Goal: Task Accomplishment & Management: Use online tool/utility

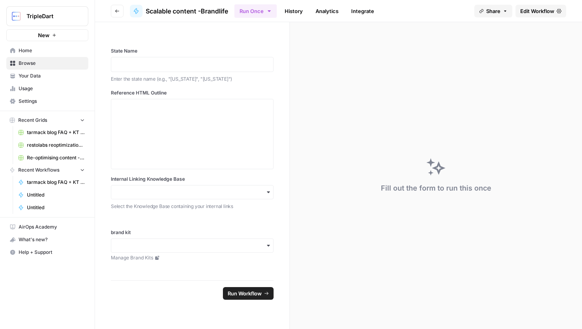
drag, startPoint x: 0, startPoint y: 0, endPoint x: 40, endPoint y: 51, distance: 65.2
click at [40, 51] on span "Home" at bounding box center [52, 50] width 66 height 7
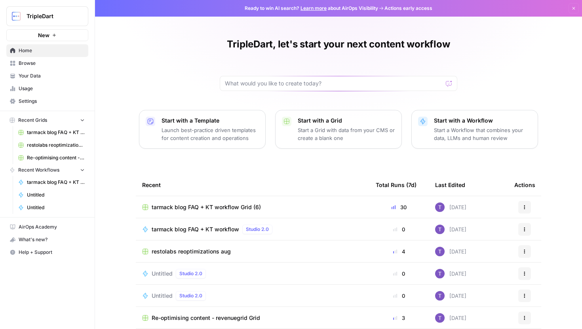
scroll to position [35, 0]
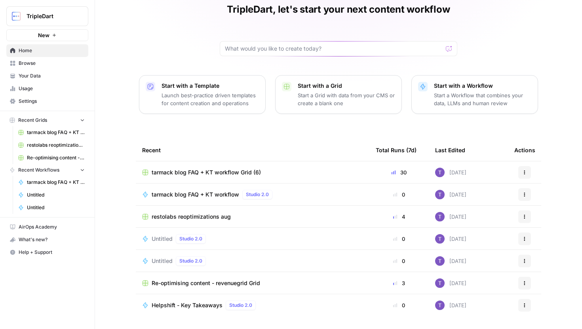
click at [55, 61] on span "Browse" at bounding box center [52, 63] width 66 height 7
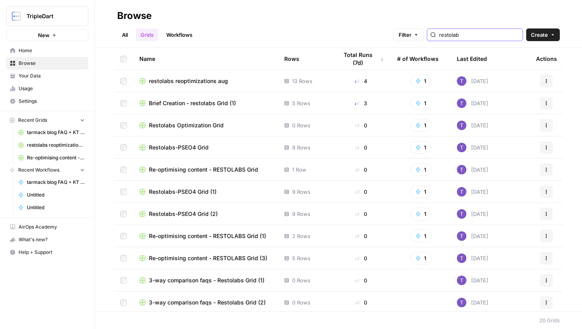
click at [485, 38] on input "restolab" at bounding box center [479, 35] width 80 height 8
type input "brandlife"
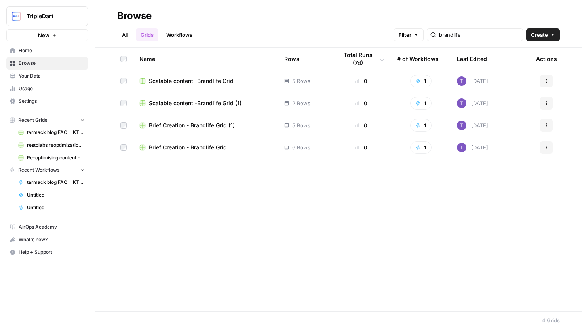
click at [179, 36] on link "Workflows" at bounding box center [180, 35] width 36 height 13
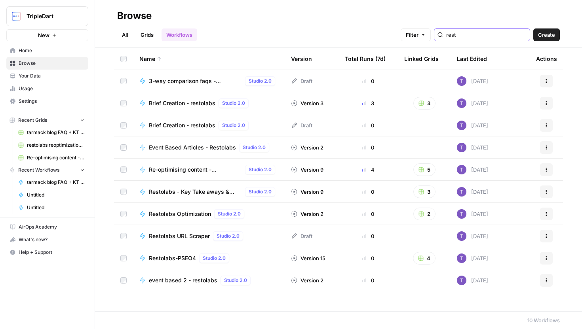
click at [485, 33] on input "rest" at bounding box center [486, 35] width 80 height 8
type input "brandlife"
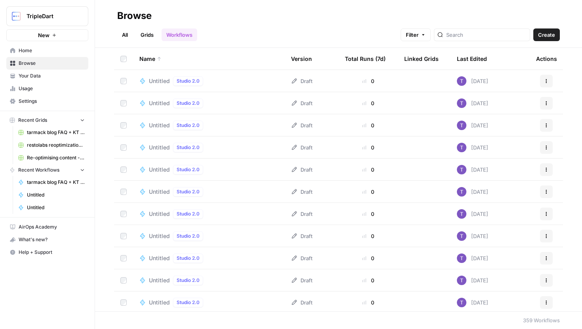
click at [155, 34] on link "Grids" at bounding box center [147, 35] width 23 height 13
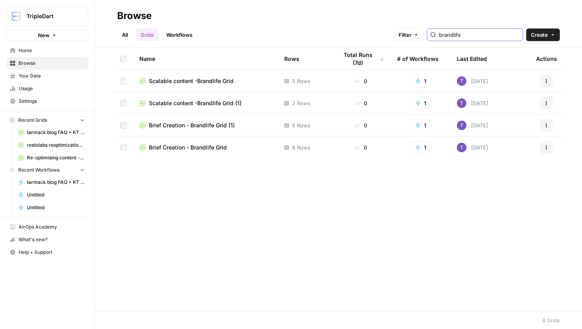
click at [492, 34] on input "brandlife" at bounding box center [479, 35] width 80 height 8
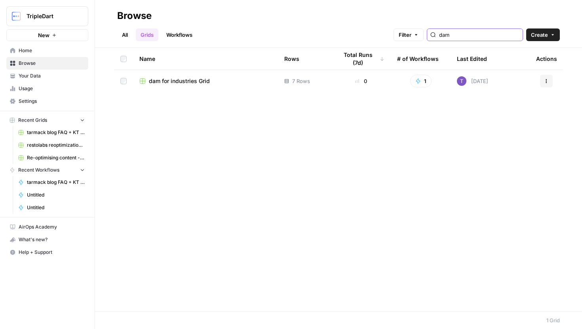
type input "dam"
click at [184, 75] on td "dam for industries Grid" at bounding box center [205, 81] width 145 height 22
click at [185, 81] on span "dam for industries Grid" at bounding box center [179, 81] width 61 height 8
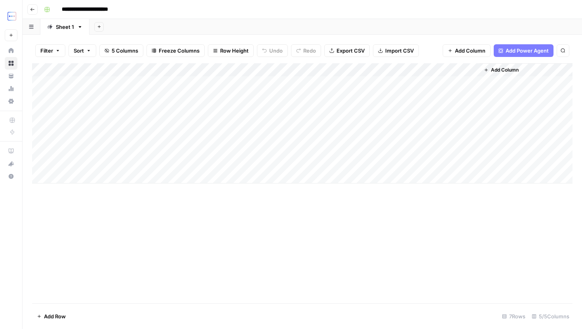
click at [156, 149] on div "Add Column" at bounding box center [302, 123] width 541 height 120
click at [173, 149] on div "Add Column" at bounding box center [302, 123] width 541 height 120
click at [165, 163] on div "Add Column" at bounding box center [302, 123] width 541 height 120
click at [174, 136] on div "Add Column" at bounding box center [302, 123] width 541 height 120
click at [237, 137] on div "Add Column" at bounding box center [302, 123] width 541 height 120
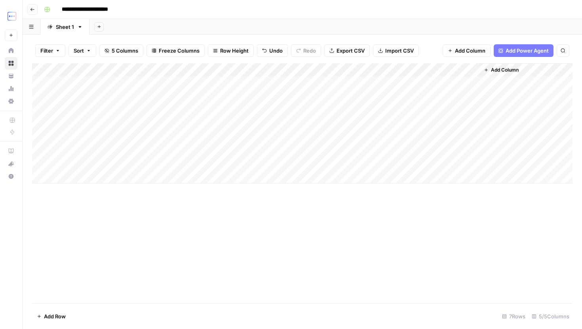
click at [237, 137] on div "Add Column" at bounding box center [302, 123] width 541 height 120
click at [259, 242] on div "Add Column" at bounding box center [302, 183] width 541 height 240
click at [173, 150] on div "Add Column" at bounding box center [302, 123] width 541 height 120
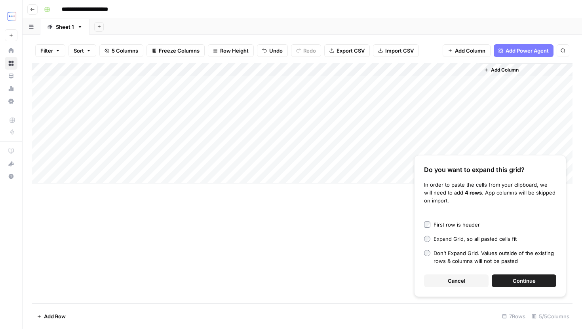
click at [528, 280] on span "Continue" at bounding box center [524, 281] width 23 height 8
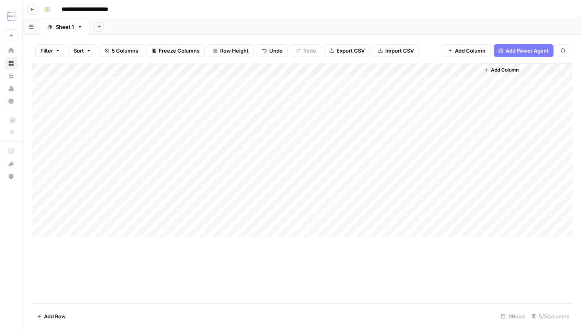
click at [219, 142] on div "Add Column" at bounding box center [302, 150] width 541 height 174
click at [174, 150] on div "Add Column" at bounding box center [302, 150] width 541 height 174
click at [238, 140] on div "Add Column" at bounding box center [302, 150] width 541 height 174
click at [470, 137] on div "Add Column" at bounding box center [302, 150] width 541 height 174
click at [248, 148] on div "Add Column" at bounding box center [302, 150] width 541 height 174
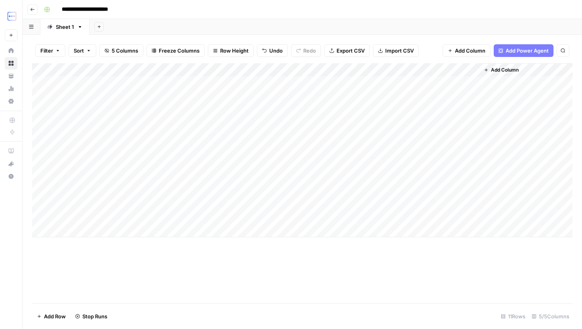
click at [166, 155] on div "Add Column" at bounding box center [302, 150] width 541 height 174
click at [238, 147] on div "Add Column" at bounding box center [302, 150] width 541 height 174
click at [278, 289] on div "Add Column" at bounding box center [302, 183] width 541 height 240
click at [297, 139] on div "Add Column" at bounding box center [302, 150] width 541 height 174
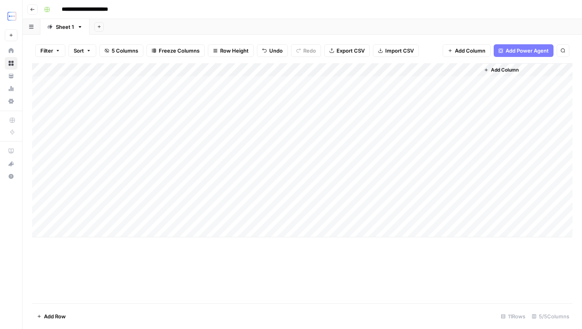
drag, startPoint x: 336, startPoint y: 143, endPoint x: 336, endPoint y: 150, distance: 7.1
click at [336, 150] on div "Add Column" at bounding box center [302, 150] width 541 height 174
click at [238, 139] on div "Add Column" at bounding box center [302, 150] width 541 height 174
click at [303, 277] on div "Add Column" at bounding box center [302, 183] width 541 height 240
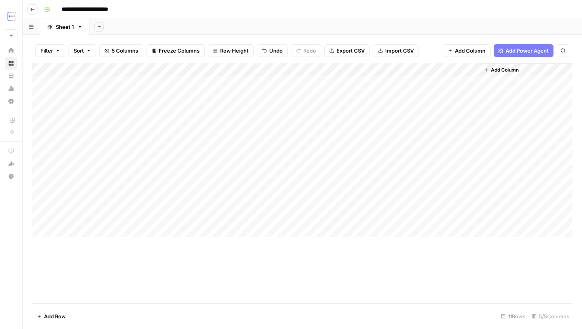
click at [245, 150] on div "Add Column" at bounding box center [302, 150] width 541 height 174
click at [295, 301] on div "Add Column" at bounding box center [302, 183] width 541 height 240
click at [153, 148] on div "Add Column" at bounding box center [302, 150] width 541 height 174
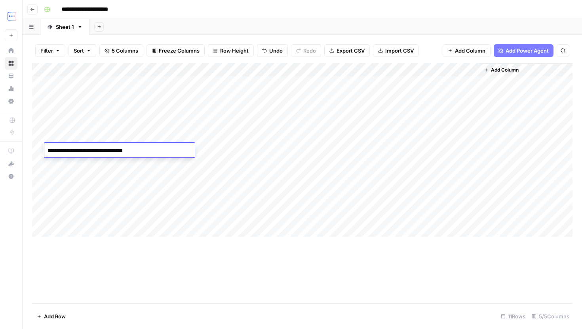
click at [236, 295] on div "Add Column" at bounding box center [302, 183] width 541 height 240
click at [175, 166] on div "Add Column" at bounding box center [302, 150] width 541 height 174
click at [230, 162] on div "Add Column" at bounding box center [302, 150] width 541 height 174
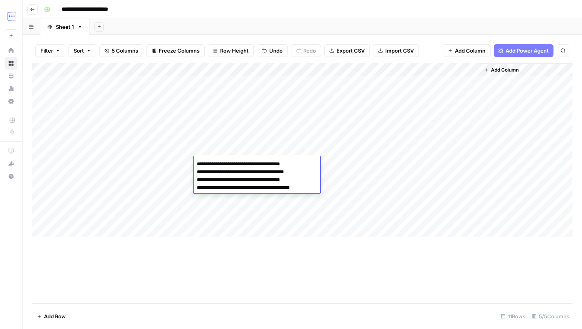
click at [336, 296] on div "Add Column" at bounding box center [302, 183] width 541 height 240
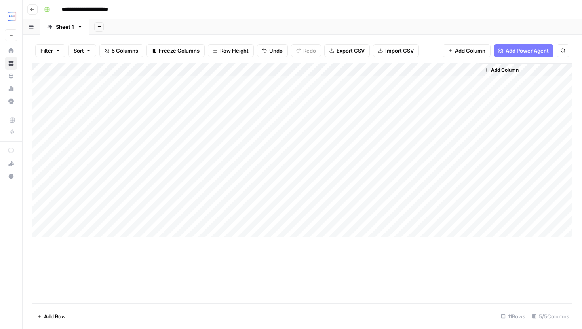
click at [323, 155] on div "Add Column" at bounding box center [302, 150] width 541 height 174
drag, startPoint x: 335, startPoint y: 156, endPoint x: 335, endPoint y: 180, distance: 24.2
click at [335, 180] on div "Add Column" at bounding box center [302, 150] width 541 height 174
click at [240, 181] on div "Add Column" at bounding box center [302, 150] width 541 height 174
click at [173, 179] on div "Add Column" at bounding box center [302, 150] width 541 height 174
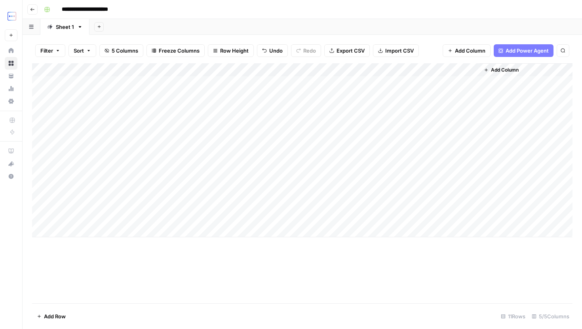
click at [40, 177] on div "Add Column" at bounding box center [302, 150] width 541 height 174
click at [57, 312] on button "Delete 1 Row" at bounding box center [52, 316] width 41 height 13
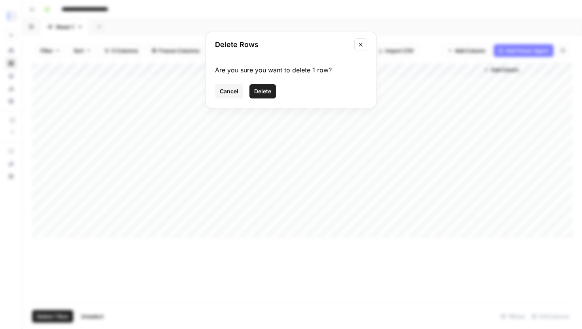
click at [258, 93] on span "Delete" at bounding box center [262, 92] width 17 height 8
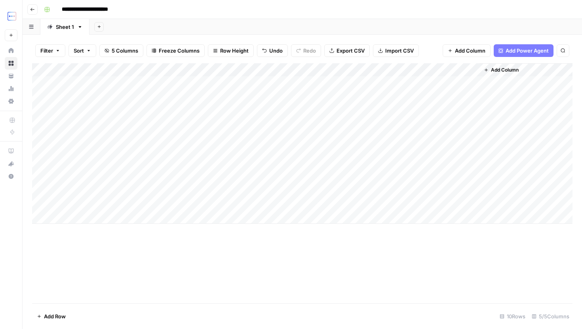
click at [308, 158] on div "Add Column" at bounding box center [302, 143] width 541 height 161
click at [135, 181] on div "Add Column" at bounding box center [302, 143] width 541 height 161
click at [232, 175] on div "Add Column" at bounding box center [302, 143] width 541 height 161
click at [315, 177] on div "Add Column" at bounding box center [302, 143] width 541 height 161
click at [326, 165] on div "Add Column" at bounding box center [302, 143] width 541 height 161
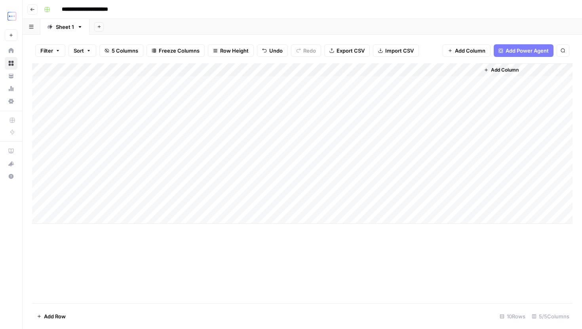
drag, startPoint x: 337, startPoint y: 168, endPoint x: 337, endPoint y: 179, distance: 11.1
click at [337, 179] on div "Add Column" at bounding box center [302, 143] width 541 height 161
click at [204, 191] on div "Add Column" at bounding box center [302, 143] width 541 height 161
click at [164, 189] on div "Add Column" at bounding box center [302, 143] width 541 height 161
click at [240, 188] on div "Add Column" at bounding box center [302, 143] width 541 height 161
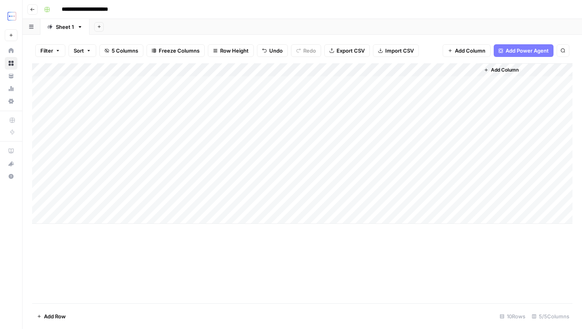
click at [240, 188] on div "Add Column" at bounding box center [302, 143] width 541 height 161
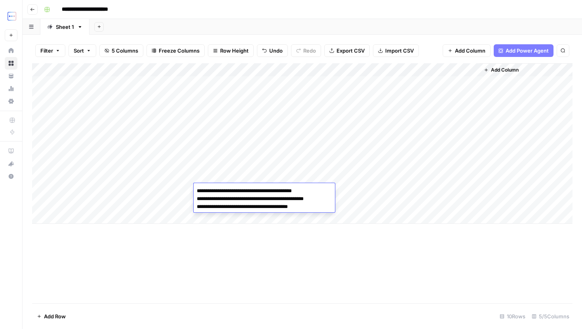
type textarea "**********"
drag, startPoint x: 352, startPoint y: 174, endPoint x: 345, endPoint y: 174, distance: 7.1
click at [352, 174] on div "Add Column" at bounding box center [302, 143] width 541 height 161
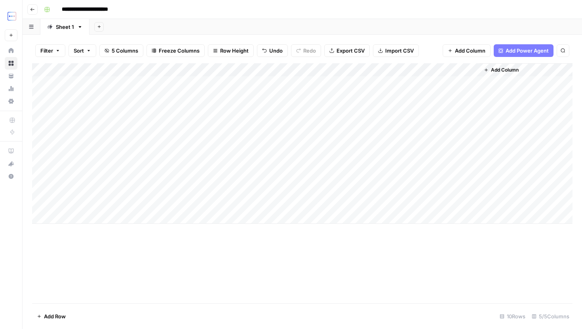
click at [325, 174] on div "Add Column" at bounding box center [302, 143] width 541 height 161
drag, startPoint x: 335, startPoint y: 182, endPoint x: 335, endPoint y: 189, distance: 7.1
click at [335, 189] on div "Add Column" at bounding box center [302, 143] width 541 height 161
click at [367, 190] on div "Add Column" at bounding box center [302, 143] width 541 height 161
click at [212, 192] on div "Add Column" at bounding box center [302, 143] width 541 height 161
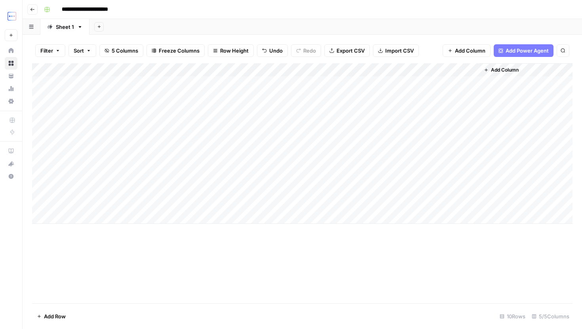
click at [212, 192] on div "Add Column" at bounding box center [302, 143] width 541 height 161
click at [249, 184] on div "Add Column" at bounding box center [302, 143] width 541 height 161
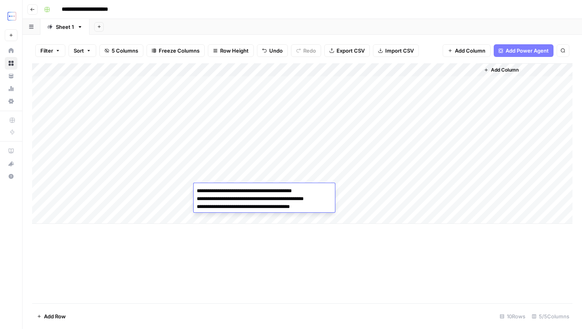
type textarea "**********"
click at [314, 285] on div "Add Column" at bounding box center [302, 183] width 541 height 240
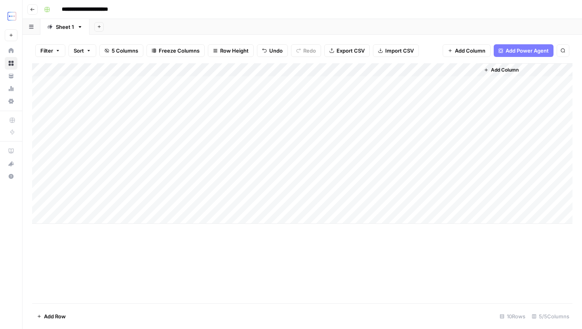
click at [256, 199] on div "Add Column" at bounding box center [302, 143] width 541 height 161
click at [275, 205] on div "Add Column" at bounding box center [302, 143] width 541 height 161
click at [35, 200] on div "Add Column" at bounding box center [302, 143] width 541 height 161
click at [38, 205] on div "Add Column" at bounding box center [302, 143] width 541 height 161
click at [59, 312] on button "Delete 1 Row" at bounding box center [52, 316] width 41 height 13
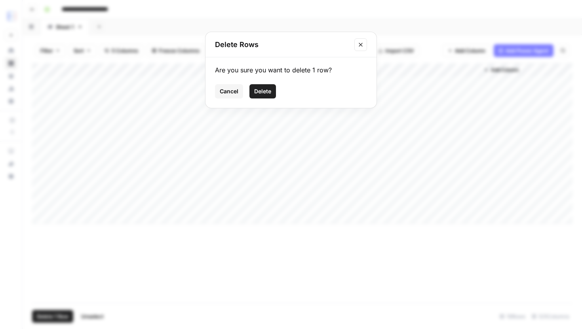
click at [265, 93] on span "Delete" at bounding box center [262, 92] width 17 height 8
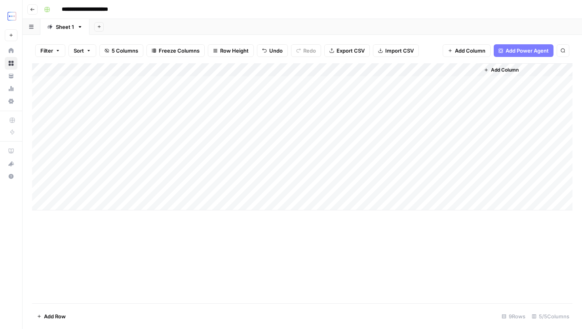
click at [440, 149] on div "Add Column" at bounding box center [302, 136] width 541 height 147
click at [444, 164] on div "Add Column" at bounding box center [302, 136] width 541 height 147
click at [444, 177] on div "Add Column" at bounding box center [302, 136] width 541 height 147
click at [445, 189] on div "Add Column" at bounding box center [302, 136] width 541 height 147
click at [444, 151] on div "Add Column" at bounding box center [302, 136] width 541 height 147
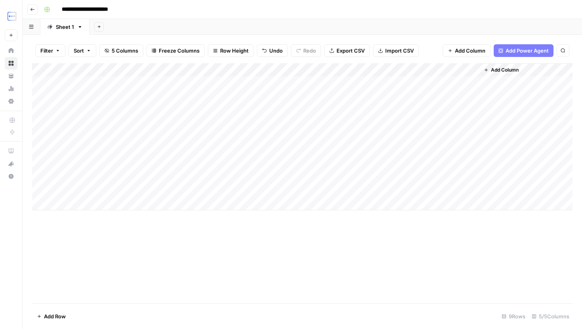
click at [445, 138] on div "Add Column" at bounding box center [302, 136] width 541 height 147
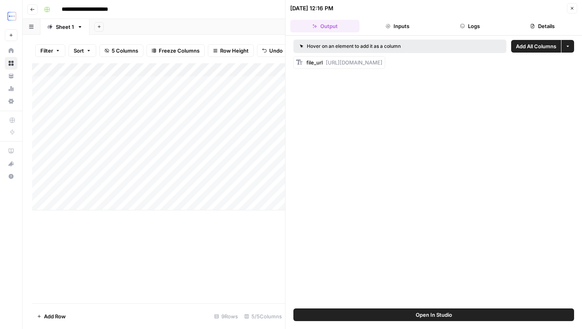
click at [571, 8] on icon "button" at bounding box center [572, 8] width 5 height 5
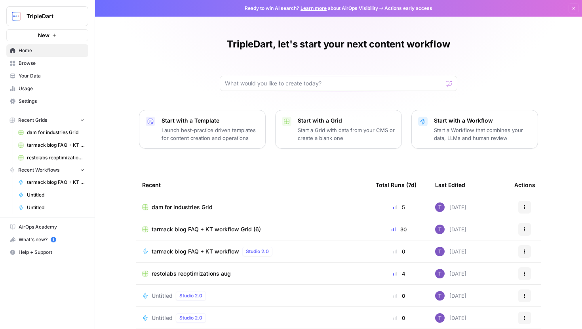
click at [53, 65] on span "Browse" at bounding box center [52, 63] width 66 height 7
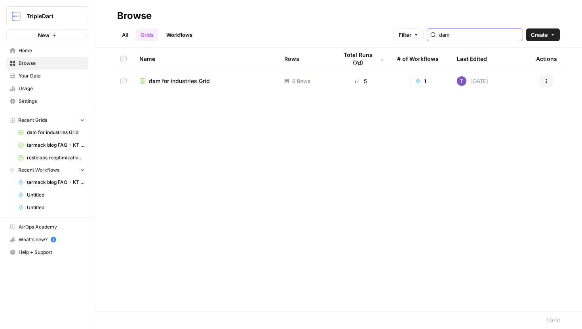
click at [471, 31] on input "dam" at bounding box center [479, 35] width 80 height 8
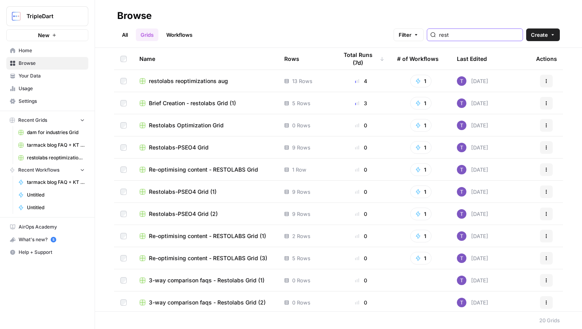
type input "rest"
click at [176, 87] on td "restolabs reoptimizations aug" at bounding box center [205, 81] width 145 height 22
click at [176, 84] on span "restolabs reoptimizations aug" at bounding box center [188, 81] width 79 height 8
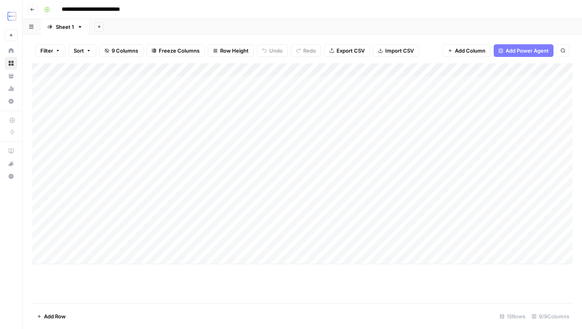
click at [102, 260] on div "Add Column" at bounding box center [302, 163] width 541 height 201
click at [124, 254] on div "Add Column" at bounding box center [302, 170] width 541 height 215
click at [149, 268] on div "Add Column" at bounding box center [302, 170] width 541 height 215
click at [149, 270] on div "Add Column" at bounding box center [302, 170] width 541 height 215
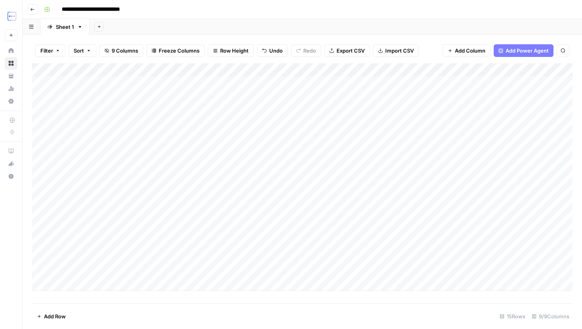
click at [158, 271] on div "Add Column" at bounding box center [302, 177] width 541 height 228
type textarea "**********"
click at [233, 268] on div "Add Column" at bounding box center [302, 177] width 541 height 228
click at [150, 260] on div "Add Column" at bounding box center [302, 177] width 541 height 228
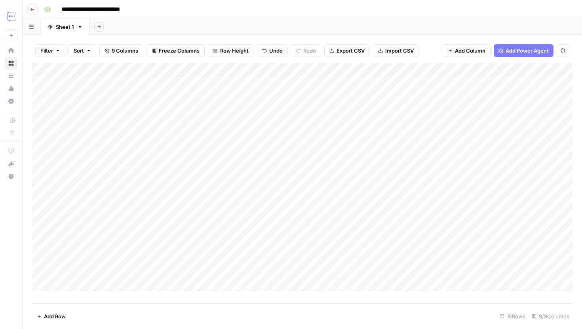
click at [150, 260] on div "Add Column" at bounding box center [302, 177] width 541 height 228
click at [217, 258] on div "Add Column" at bounding box center [302, 177] width 541 height 228
type textarea "**********"
click at [346, 258] on div "Add Column" at bounding box center [302, 177] width 541 height 228
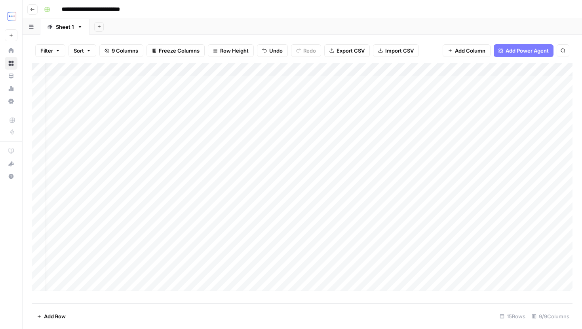
scroll to position [0, 13]
click at [422, 257] on div "Add Column" at bounding box center [302, 177] width 541 height 228
type textarea "**********"
click at [506, 254] on div "Add Column" at bounding box center [302, 177] width 541 height 228
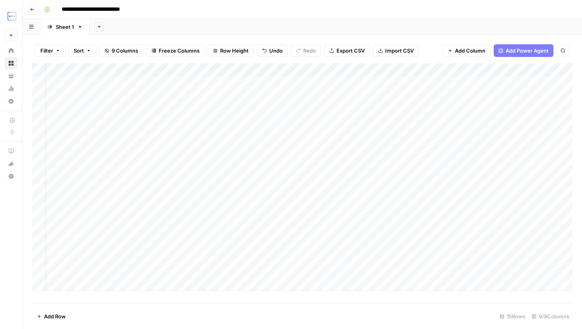
click at [206, 255] on div "Add Column" at bounding box center [302, 177] width 541 height 228
click at [200, 263] on div "Add Column" at bounding box center [302, 177] width 541 height 228
type textarea "**********"
click at [329, 260] on div "Add Column" at bounding box center [302, 177] width 541 height 228
click at [280, 260] on div "Add Column" at bounding box center [302, 177] width 541 height 228
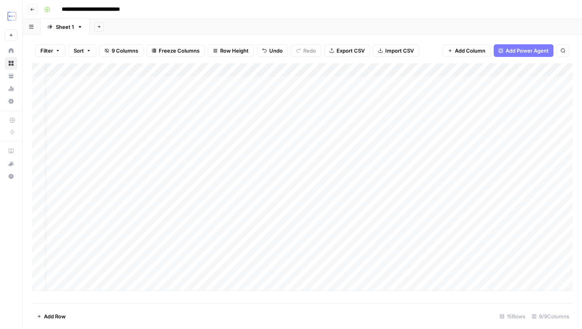
click at [283, 255] on div "Add Column" at bounding box center [302, 177] width 541 height 228
click at [283, 255] on textarea at bounding box center [295, 258] width 127 height 11
type textarea "**********"
click at [340, 283] on div "Add Column" at bounding box center [302, 177] width 541 height 228
click at [337, 263] on div "Add Column" at bounding box center [302, 177] width 541 height 228
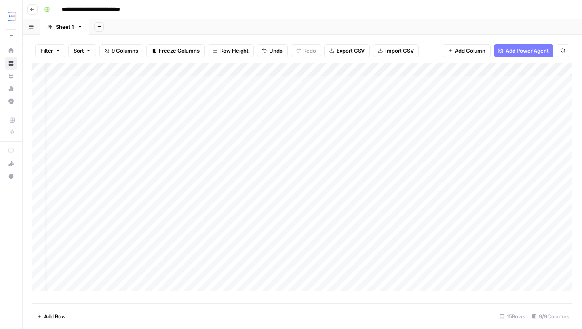
click at [341, 244] on div "Add Column" at bounding box center [302, 177] width 541 height 228
drag, startPoint x: 375, startPoint y: 250, endPoint x: 375, endPoint y: 258, distance: 7.9
click at [375, 258] on div "Add Column" at bounding box center [302, 183] width 541 height 240
click at [362, 262] on div "Add Column" at bounding box center [302, 183] width 541 height 240
click at [404, 261] on div "Add Column" at bounding box center [302, 183] width 541 height 240
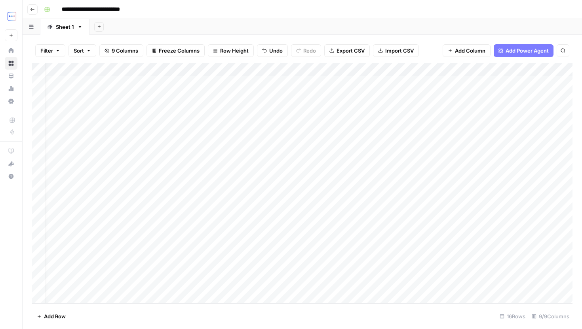
click at [346, 254] on div "Add Column" at bounding box center [302, 183] width 541 height 240
drag, startPoint x: 375, startPoint y: 263, endPoint x: 374, endPoint y: 270, distance: 7.1
click at [374, 270] on div "Add Column" at bounding box center [302, 183] width 541 height 240
click at [356, 268] on div "Add Column" at bounding box center [302, 183] width 541 height 240
click at [351, 254] on div "Add Column" at bounding box center [302, 183] width 541 height 240
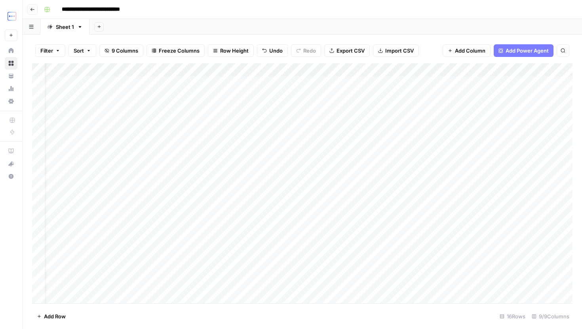
scroll to position [0, 33]
click at [373, 262] on div "Add Column" at bounding box center [302, 183] width 541 height 240
click at [383, 263] on div "Add Column" at bounding box center [302, 183] width 541 height 240
click at [383, 263] on textarea "**********" at bounding box center [418, 258] width 127 height 11
click at [430, 272] on div "Add Column" at bounding box center [302, 183] width 541 height 240
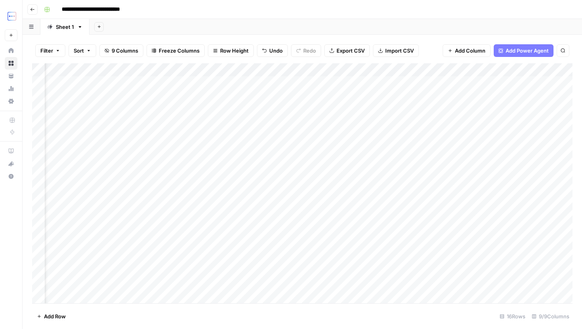
click at [416, 262] on div "Add Column" at bounding box center [302, 183] width 541 height 240
click at [448, 280] on div "Add Column" at bounding box center [302, 183] width 541 height 240
click at [453, 258] on div "Add Column" at bounding box center [302, 183] width 541 height 240
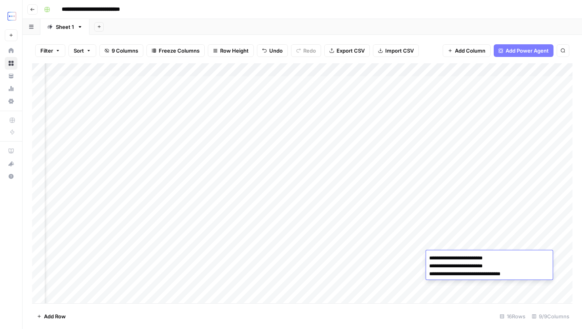
click at [529, 227] on div "Add Column" at bounding box center [302, 183] width 541 height 240
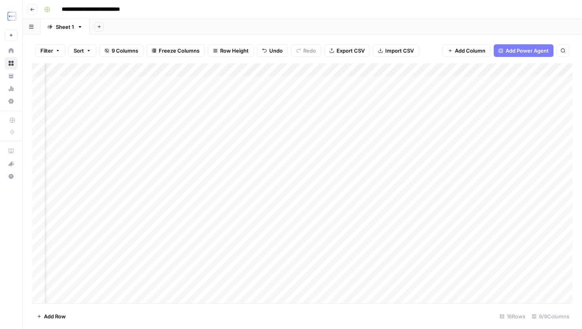
click at [523, 258] on div "Add Column" at bounding box center [302, 183] width 541 height 240
click at [502, 258] on div "Add Column" at bounding box center [302, 183] width 541 height 240
click at [515, 260] on div "Add Column" at bounding box center [302, 183] width 541 height 240
